Goal: Information Seeking & Learning: Find specific fact

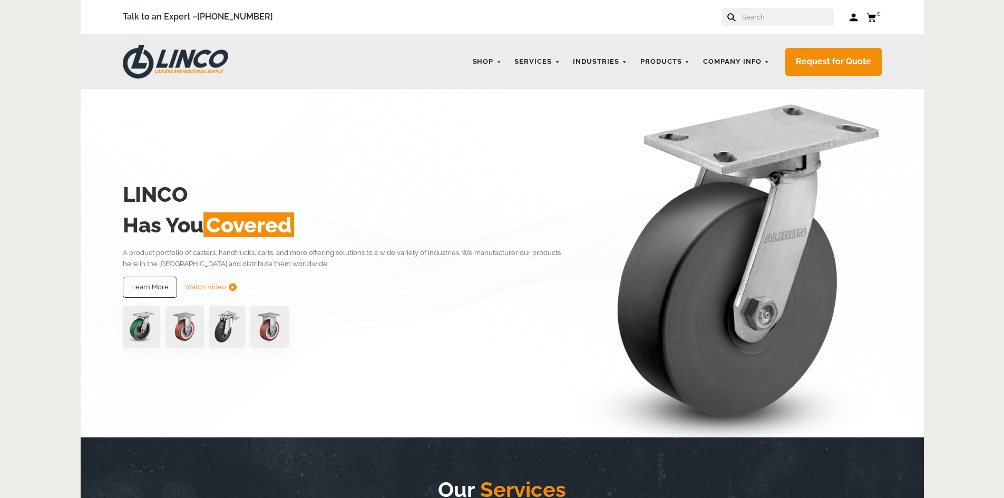
click at [778, 13] on input "text" at bounding box center [787, 17] width 93 height 18
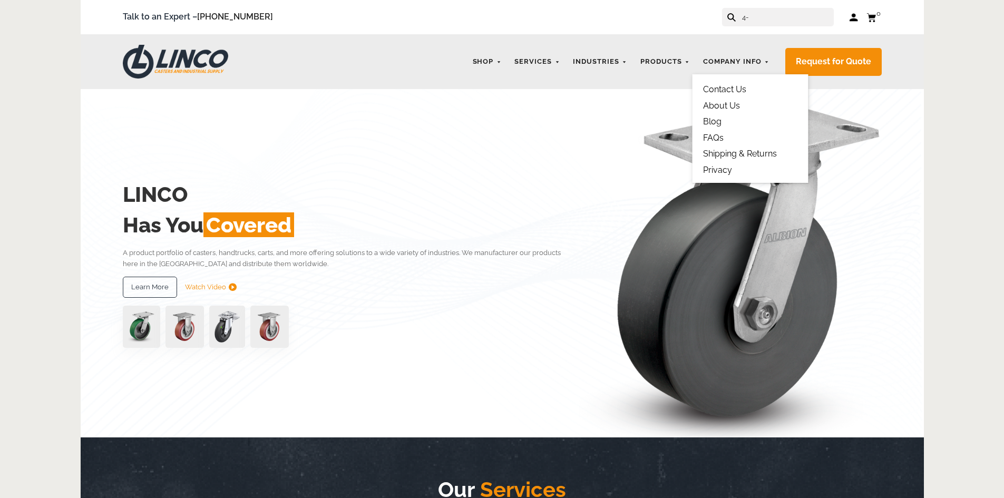
type input "4-"
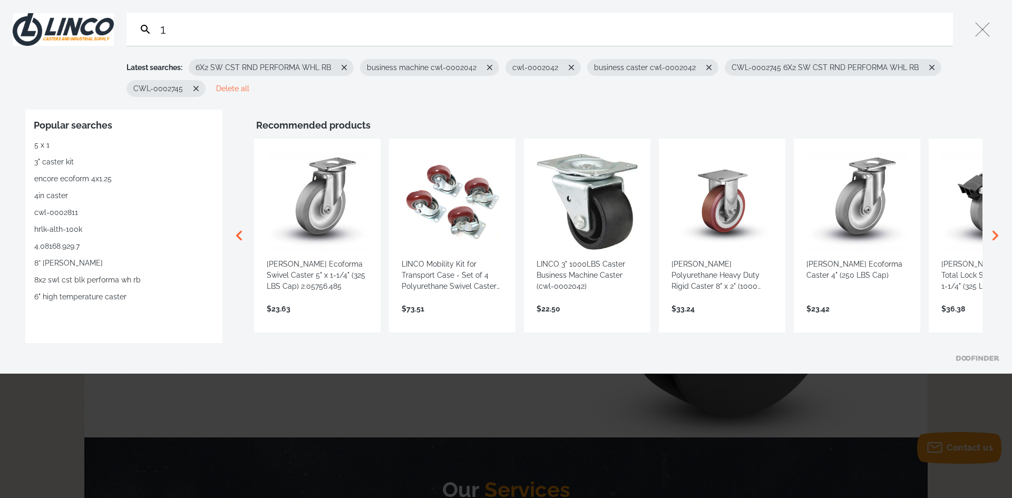
type input "1"
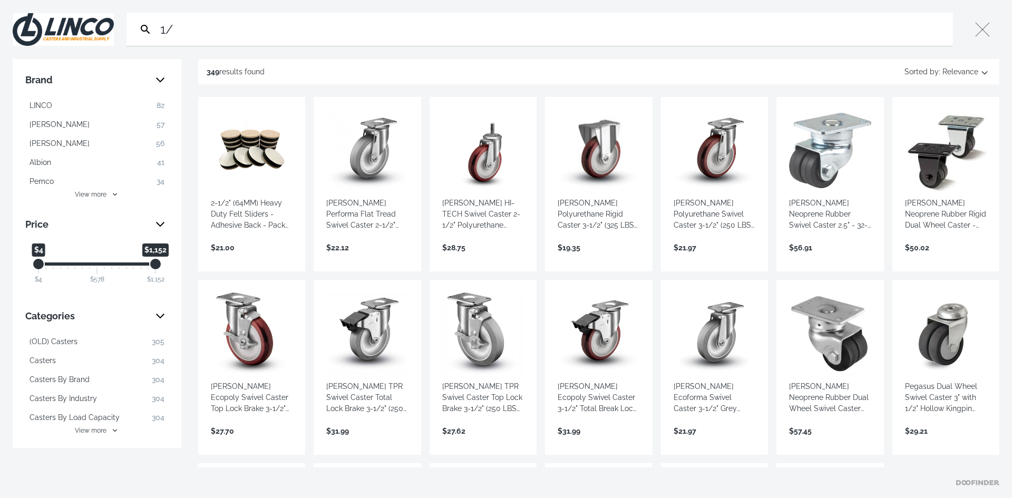
type input "1"
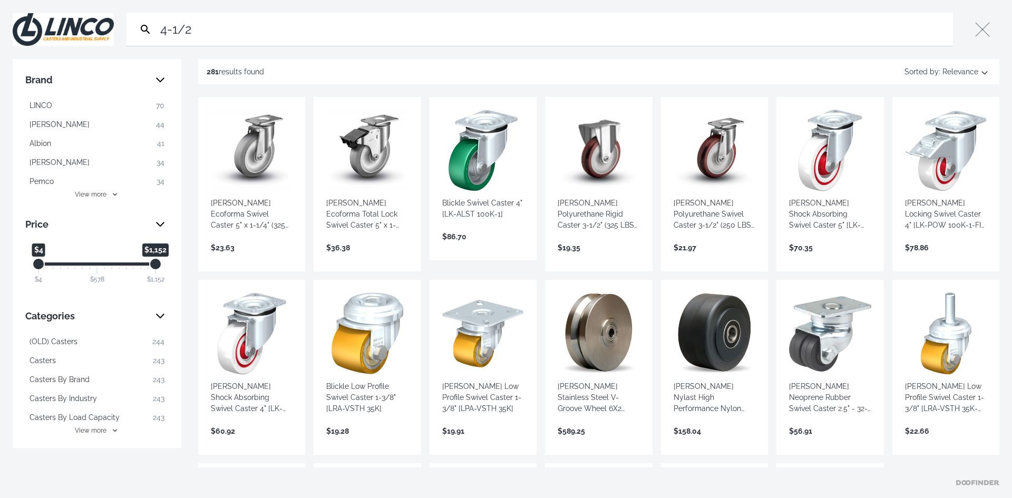
type input "4-1/2"
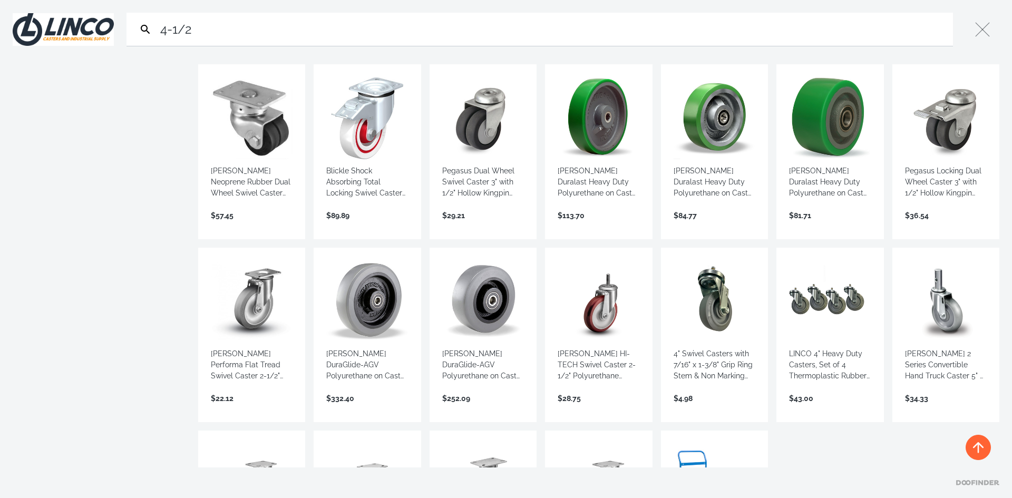
scroll to position [633, 0]
